Goal: Task Accomplishment & Management: Use online tool/utility

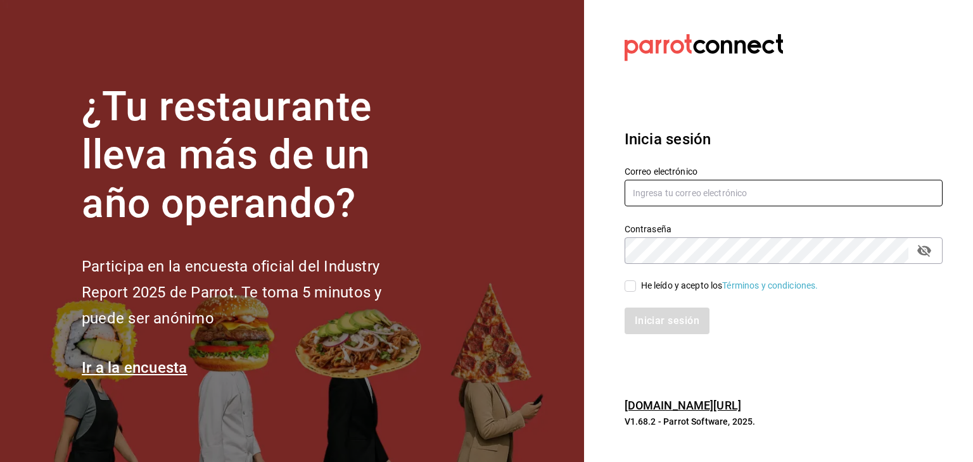
type input "[PERSON_NAME][EMAIL_ADDRESS][PERSON_NAME][DOMAIN_NAME]"
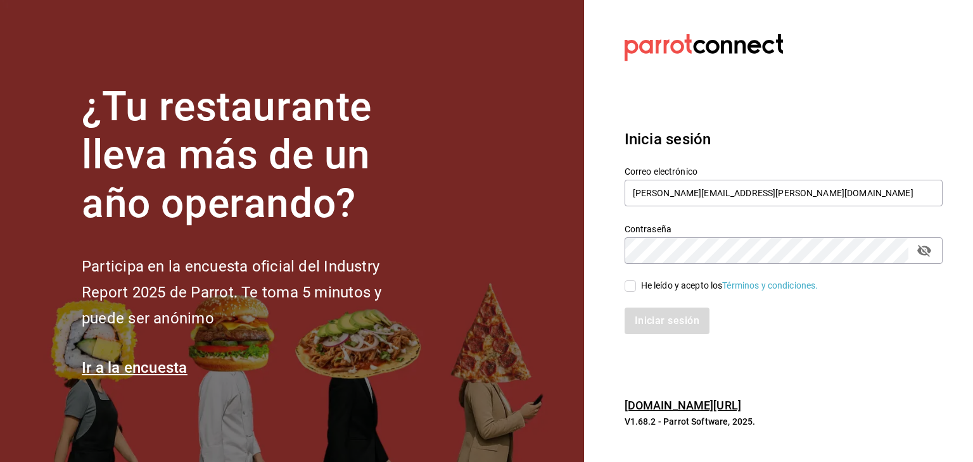
click at [631, 288] on input "He leído y acepto los Términos y condiciones." at bounding box center [629, 286] width 11 height 11
checkbox input "true"
click at [644, 317] on button "Iniciar sesión" at bounding box center [667, 321] width 86 height 27
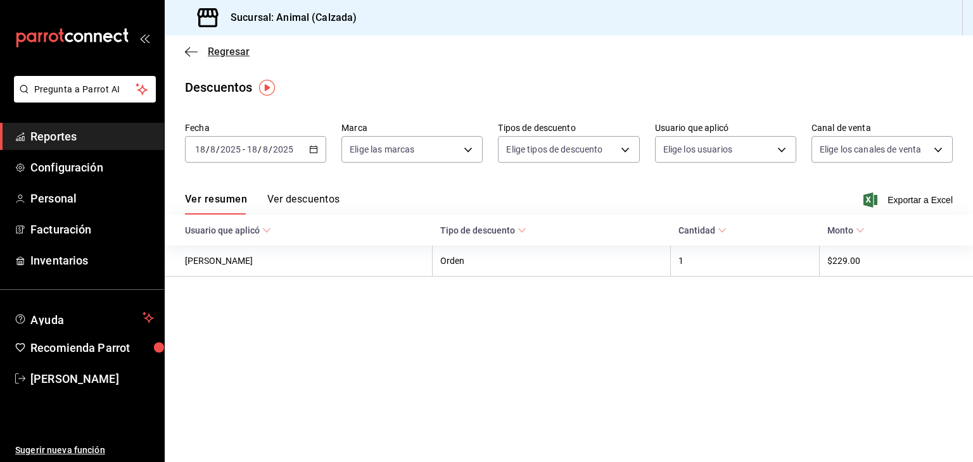
click at [193, 53] on icon "button" at bounding box center [191, 51] width 13 height 11
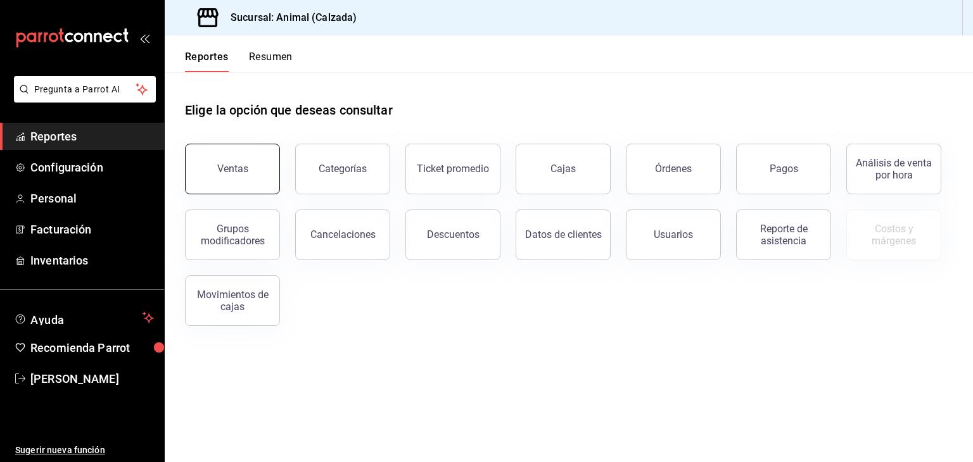
click at [235, 156] on button "Ventas" at bounding box center [232, 169] width 95 height 51
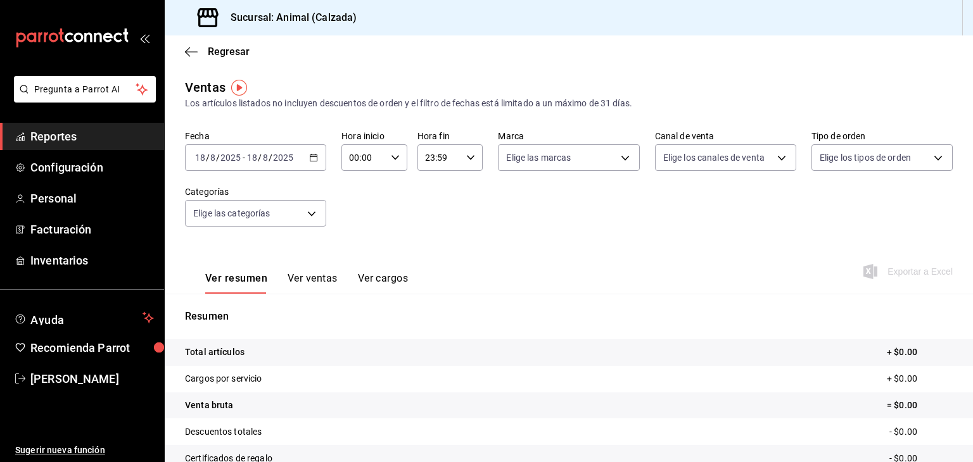
click at [316, 156] on icon "button" at bounding box center [313, 157] width 9 height 9
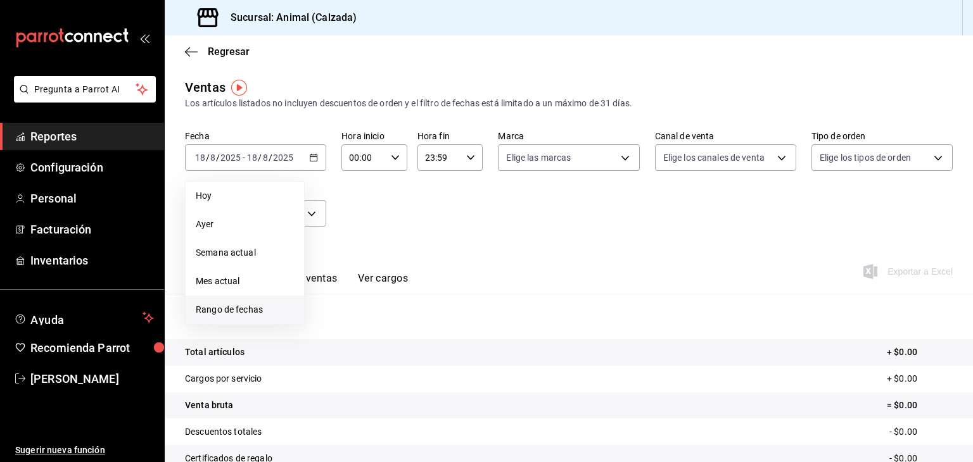
click at [234, 315] on span "Rango de fechas" at bounding box center [245, 309] width 98 height 13
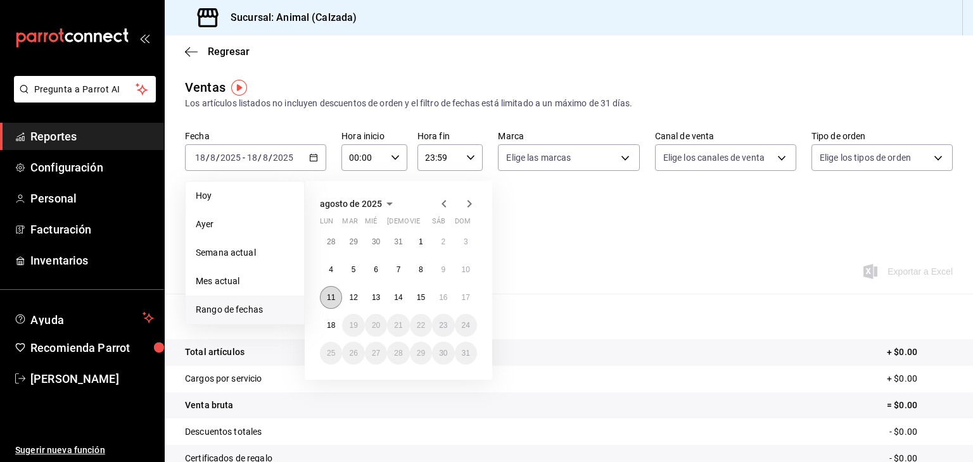
click at [332, 295] on abbr "11" at bounding box center [331, 297] width 8 height 9
click at [331, 327] on abbr "18" at bounding box center [331, 325] width 8 height 9
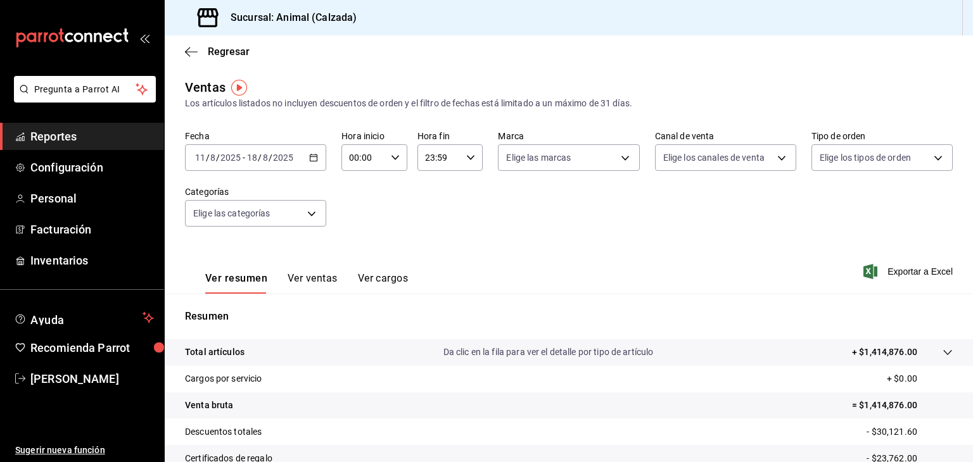
click at [393, 151] on div "00:00 Hora inicio" at bounding box center [374, 157] width 66 height 27
click at [353, 249] on span "05" at bounding box center [356, 244] width 12 height 10
type input "05:00"
click at [467, 157] on div at bounding box center [486, 231] width 973 height 462
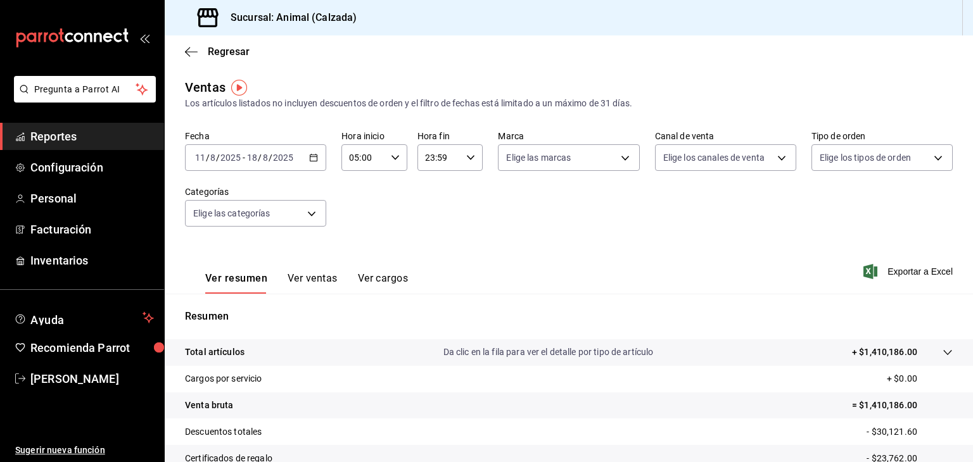
click at [467, 157] on icon "button" at bounding box center [470, 157] width 9 height 9
click at [431, 262] on button "05" at bounding box center [430, 253] width 27 height 25
click at [462, 183] on button "00" at bounding box center [462, 189] width 27 height 25
type input "05:00"
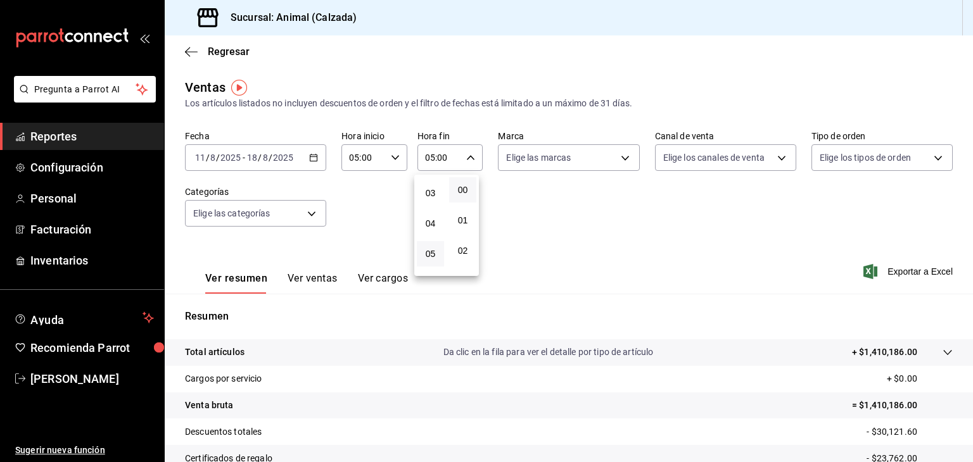
click at [549, 157] on div at bounding box center [486, 231] width 973 height 462
click at [549, 157] on body "Pregunta a Parrot AI Reportes Configuración Personal Facturación Inventarios Ay…" at bounding box center [486, 231] width 973 height 462
click at [510, 212] on label at bounding box center [510, 207] width 16 height 18
click at [510, 212] on input "checkbox" at bounding box center [507, 206] width 11 height 11
checkbox input "false"
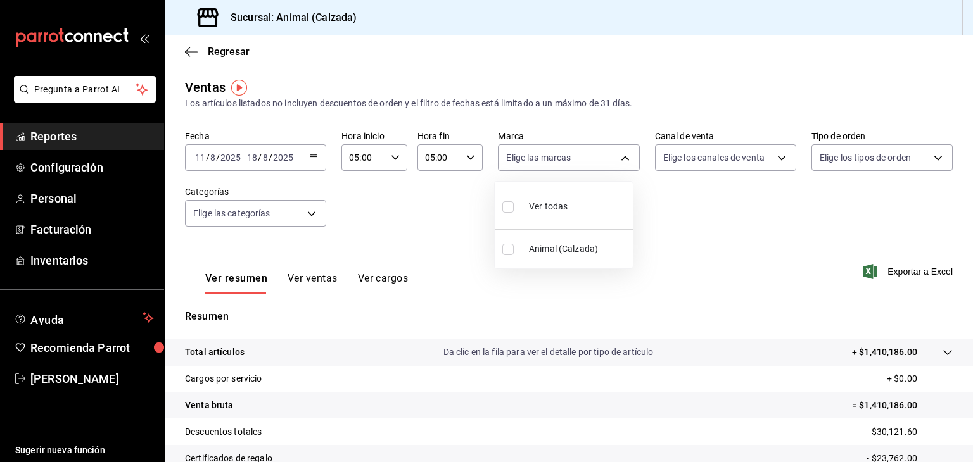
checkbox input "false"
click at [510, 205] on input "checkbox" at bounding box center [507, 206] width 11 height 11
checkbox input "true"
type input "e26472f3-9262-489d-bcba-4c6b034529c7"
checkbox input "true"
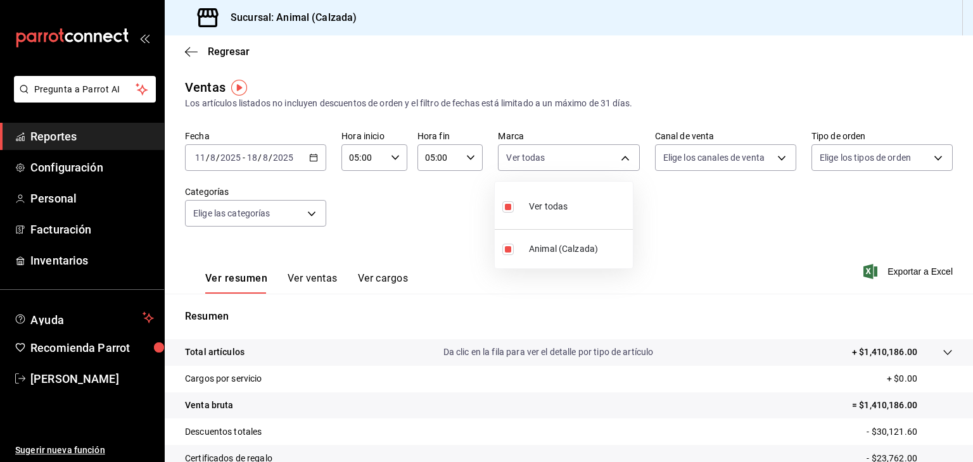
click at [686, 161] on div at bounding box center [486, 231] width 973 height 462
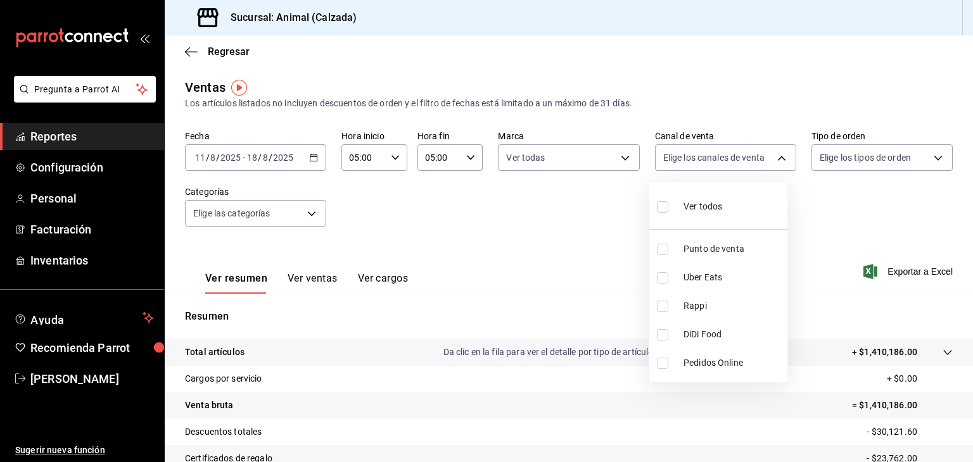
click at [686, 161] on body "Pregunta a Parrot AI Reportes Configuración Personal Facturación Inventarios Ay…" at bounding box center [486, 231] width 973 height 462
click at [667, 205] on input "checkbox" at bounding box center [662, 206] width 11 height 11
checkbox input "true"
type input "PARROT,UBER_EATS,RAPPI,DIDI_FOOD,ONLINE"
checkbox input "true"
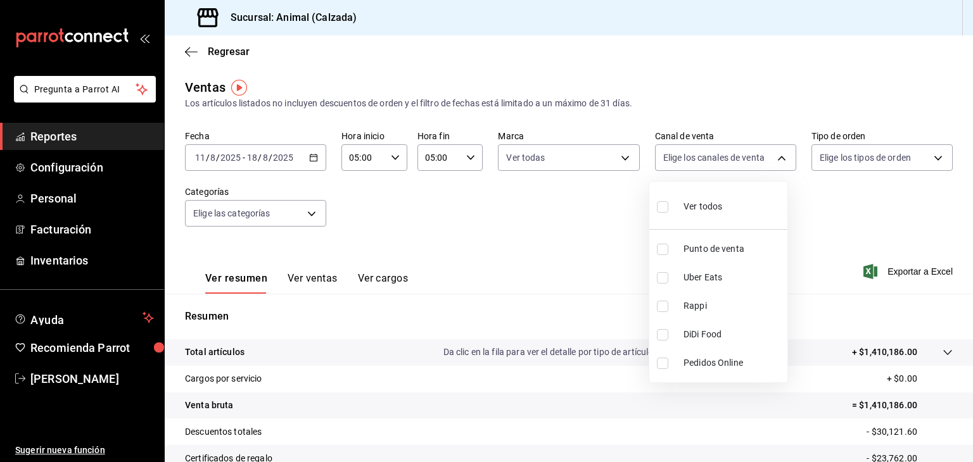
checkbox input "true"
click at [829, 158] on div at bounding box center [486, 231] width 973 height 462
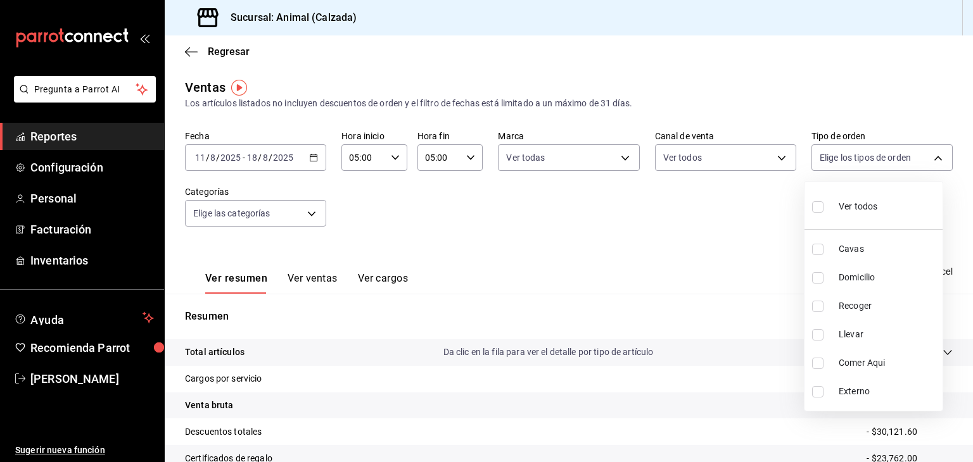
click at [829, 158] on body "Pregunta a Parrot AI Reportes Configuración Personal Facturación Inventarios Ay…" at bounding box center [486, 231] width 973 height 462
click at [821, 207] on input "checkbox" at bounding box center [817, 206] width 11 height 11
checkbox input "true"
type input "588630d3-b511-4bba-a729-32472510037f,54b7ae00-ca47-4ec1-b7ff-55842c0a2b62,92293…"
checkbox input "true"
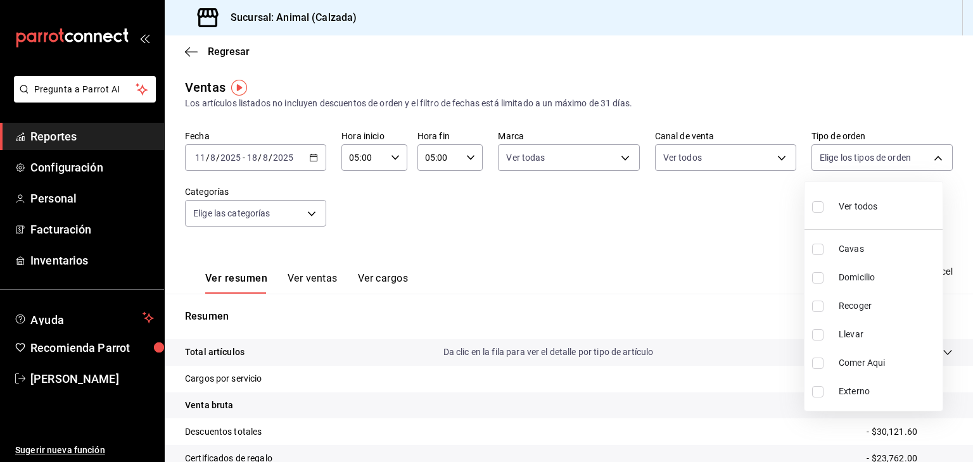
checkbox input "true"
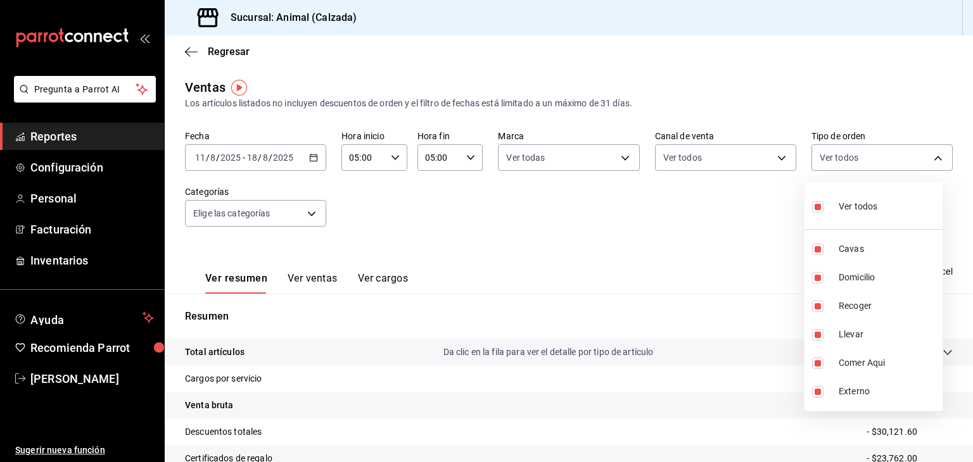
click at [514, 219] on div at bounding box center [486, 231] width 973 height 462
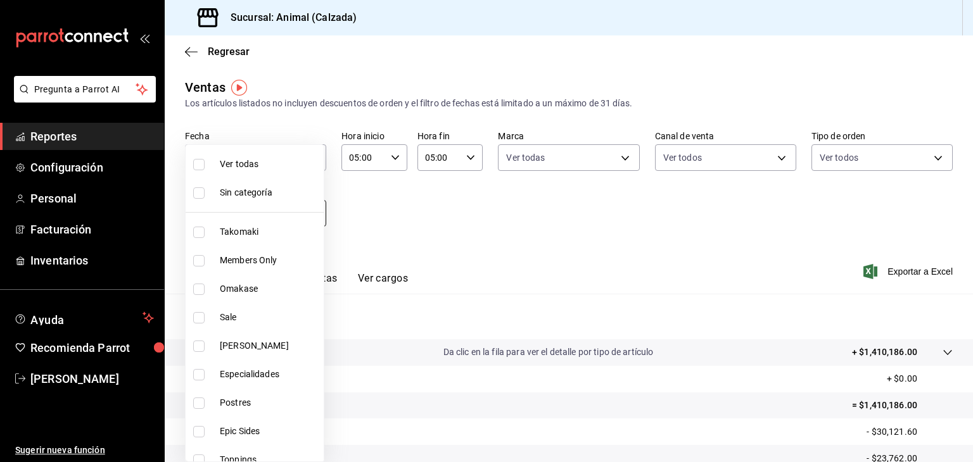
click at [308, 218] on body "Pregunta a Parrot AI Reportes Configuración Personal Facturación Inventarios Ay…" at bounding box center [486, 231] width 973 height 462
click at [200, 165] on input "checkbox" at bounding box center [198, 164] width 11 height 11
checkbox input "true"
type input "5d35a5f4-3063-4397-a550-a8f4eca83956,9bcdf976-3d2d-44f2-8aa2-d656f6bc4aaa,d84f4…"
checkbox input "true"
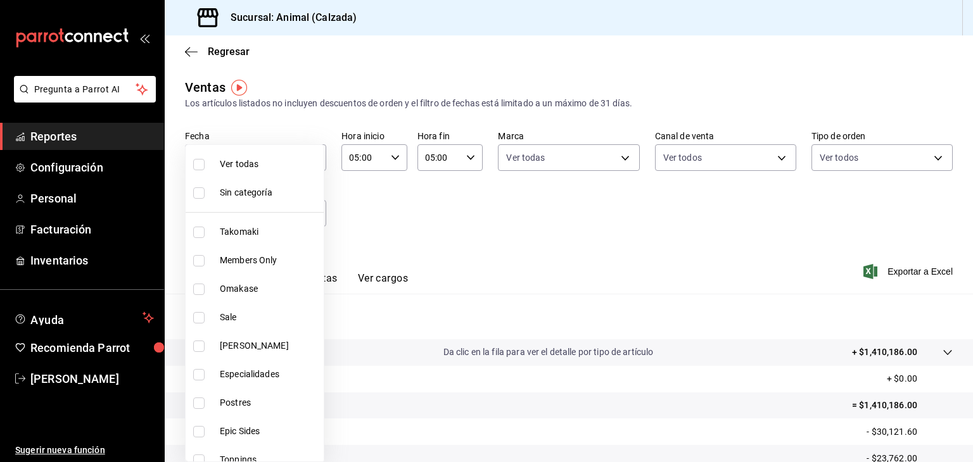
checkbox input "true"
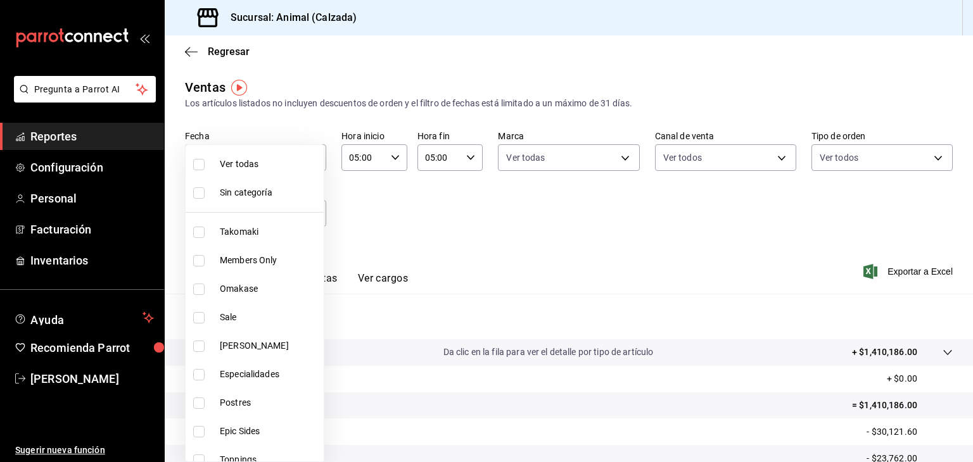
checkbox input "true"
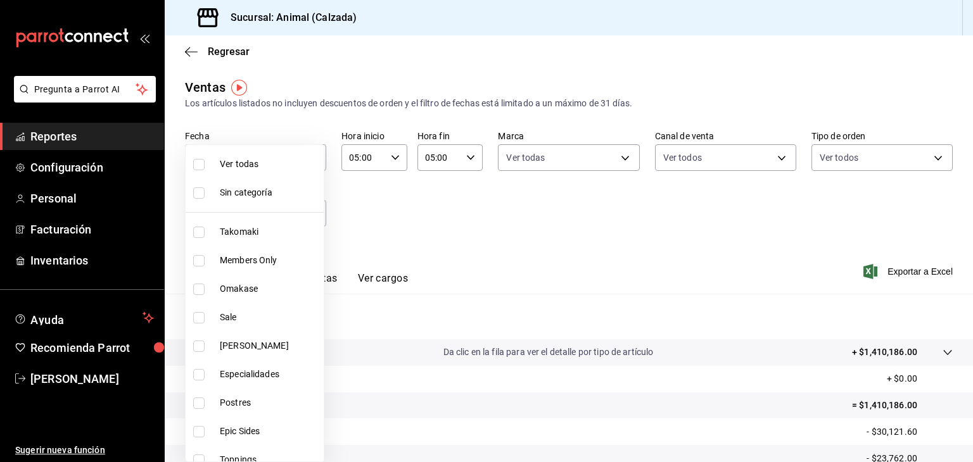
checkbox input "true"
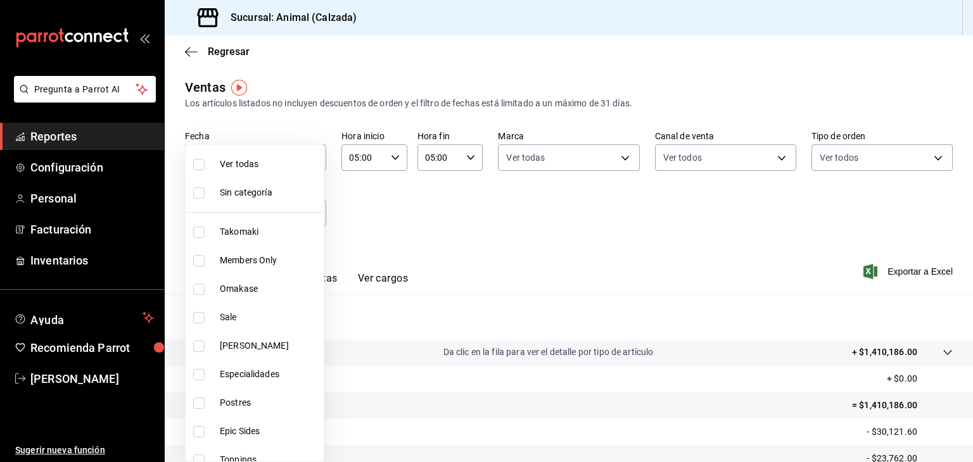
checkbox input "true"
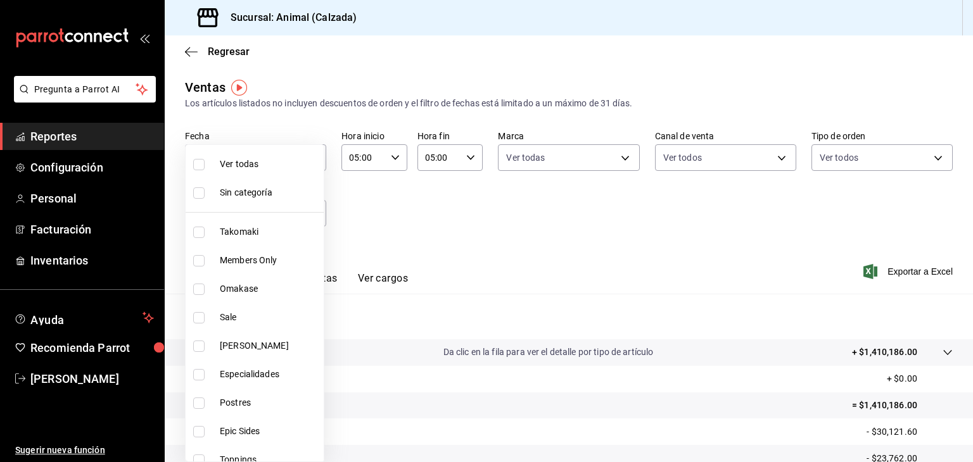
checkbox input "true"
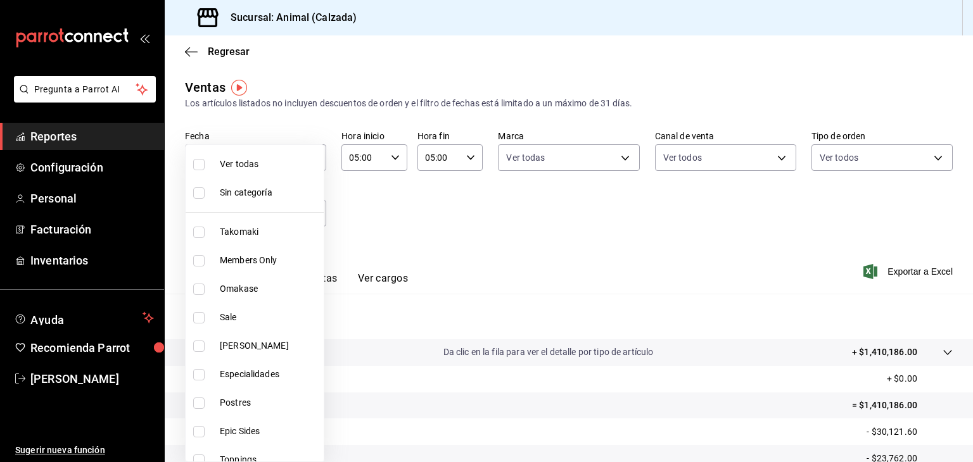
checkbox input "true"
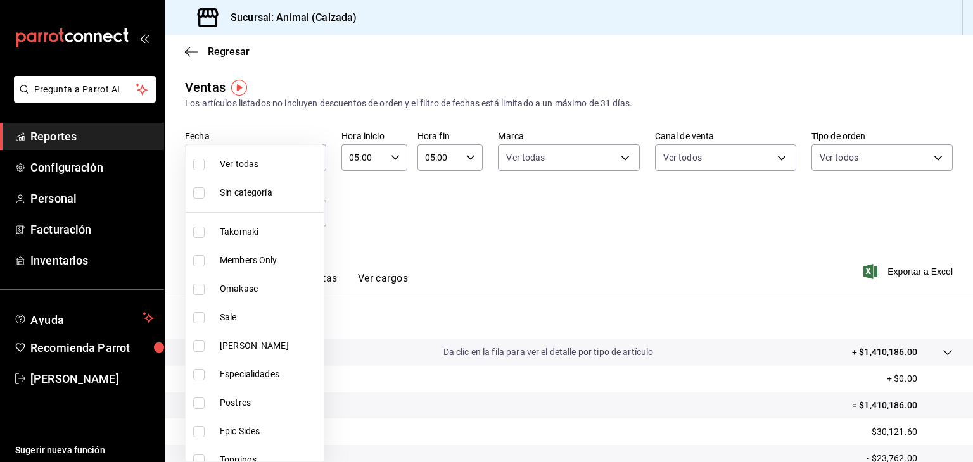
checkbox input "true"
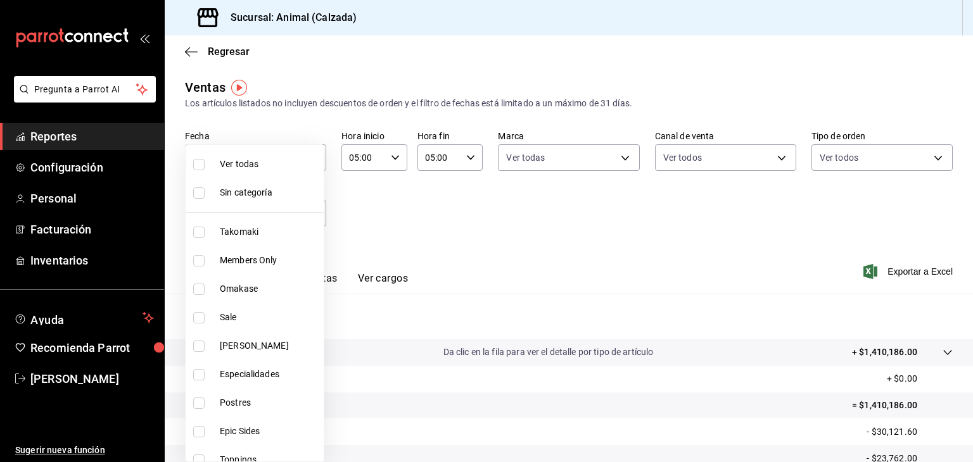
checkbox input "true"
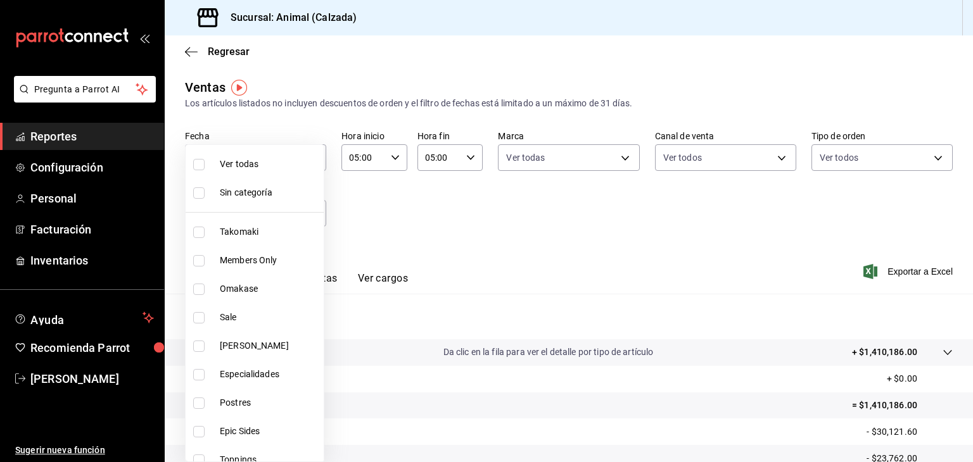
checkbox input "true"
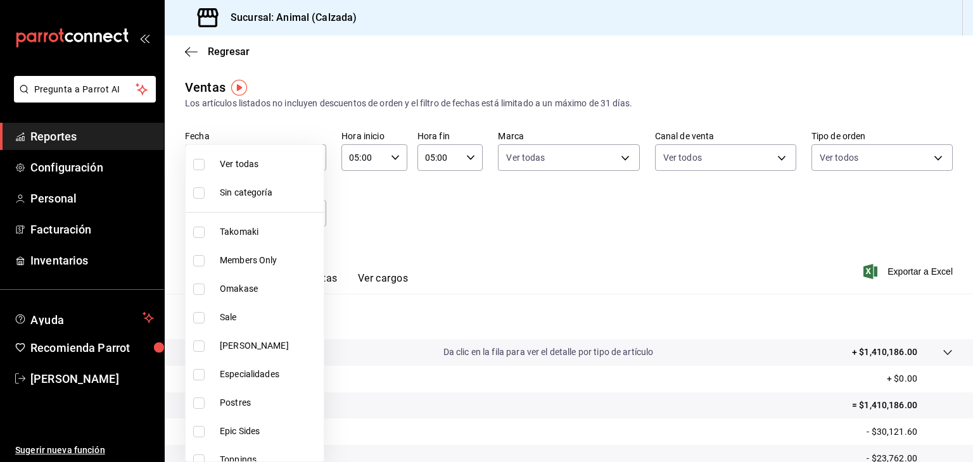
checkbox input "true"
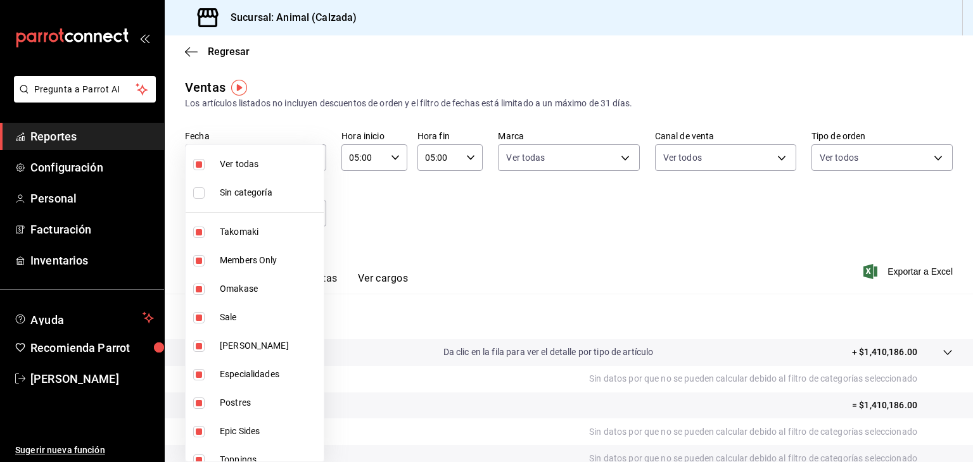
click at [448, 226] on div at bounding box center [486, 231] width 973 height 462
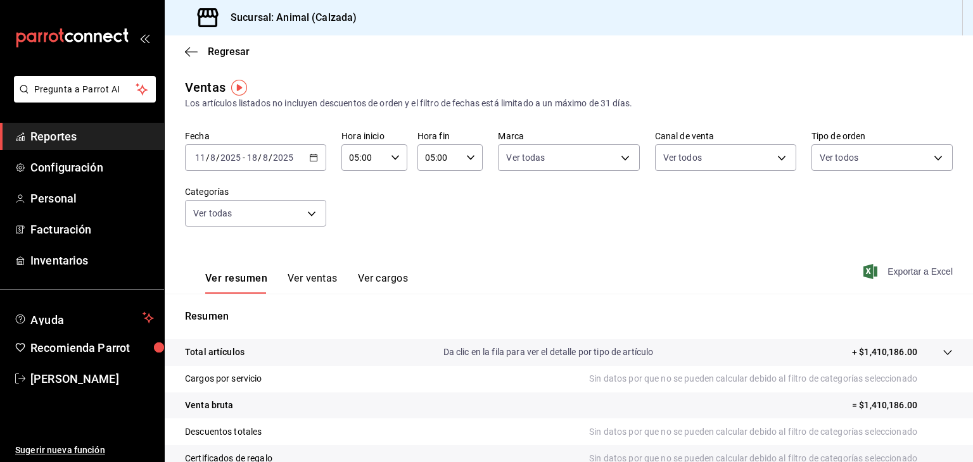
click at [878, 271] on span "Exportar a Excel" at bounding box center [909, 271] width 87 height 15
click at [105, 377] on span "[PERSON_NAME]" at bounding box center [91, 378] width 123 height 17
